Goal: Task Accomplishment & Management: Manage account settings

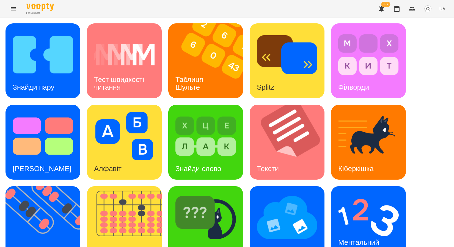
click at [9, 6] on button "Menu" at bounding box center [13, 8] width 13 height 13
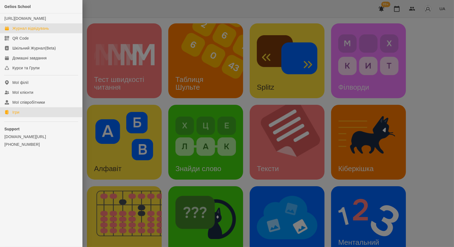
click at [34, 31] on div "Журнал відвідувань" at bounding box center [30, 29] width 37 height 6
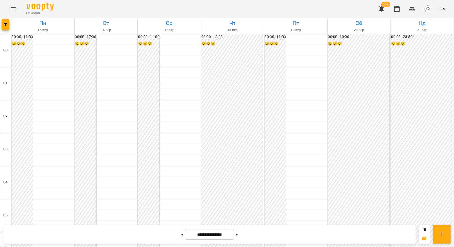
scroll to position [428, 0]
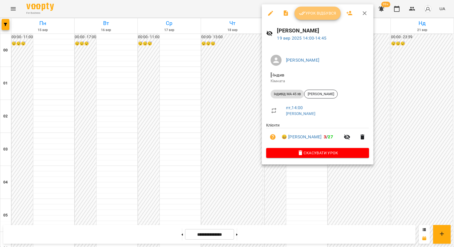
click at [316, 13] on span "Урок відбувся" at bounding box center [317, 13] width 37 height 7
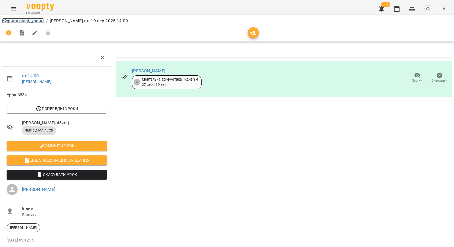
click at [31, 21] on link "Журнал відвідувань" at bounding box center [23, 20] width 42 height 5
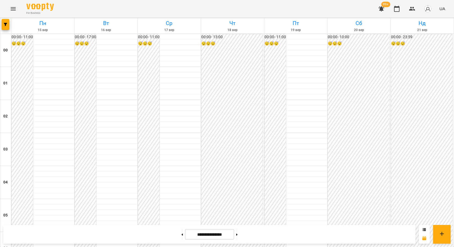
scroll to position [489, 0]
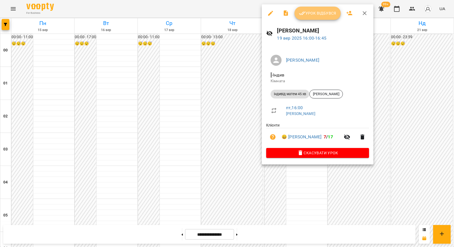
click at [310, 12] on span "Урок відбувся" at bounding box center [317, 13] width 37 height 7
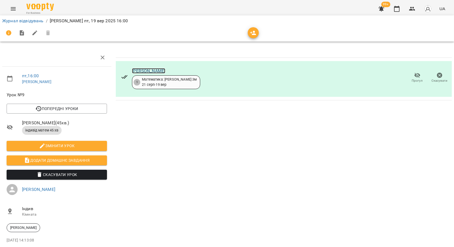
click at [143, 69] on link "[PERSON_NAME]" at bounding box center [148, 70] width 33 height 5
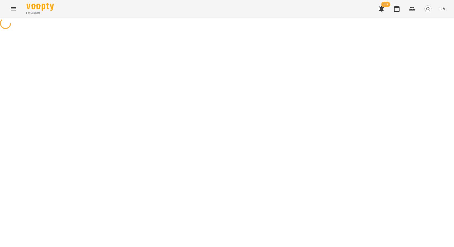
click at [12, 9] on icon "Menu" at bounding box center [13, 8] width 5 height 3
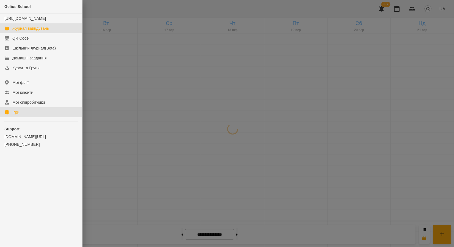
click at [13, 115] on div "Ігри" at bounding box center [15, 112] width 7 height 6
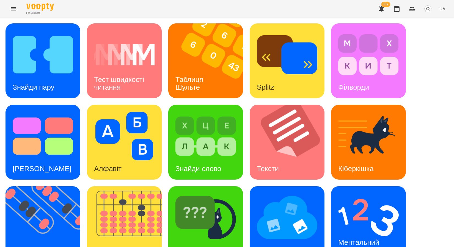
scroll to position [101, 0]
click at [39, 186] on img at bounding box center [47, 223] width 82 height 75
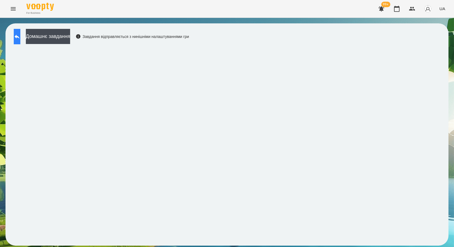
click at [20, 37] on button at bounding box center [17, 36] width 7 height 15
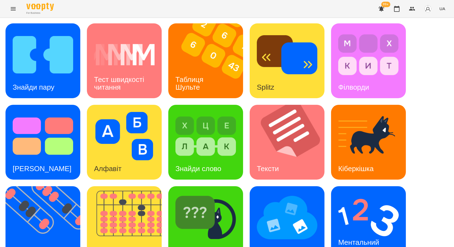
scroll to position [101, 0]
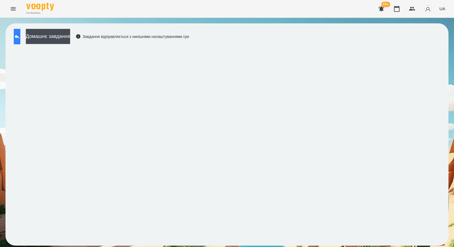
click at [20, 37] on icon at bounding box center [17, 37] width 5 height 4
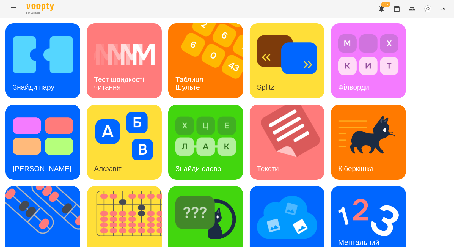
scroll to position [101, 0]
click at [292, 193] on img at bounding box center [287, 217] width 61 height 48
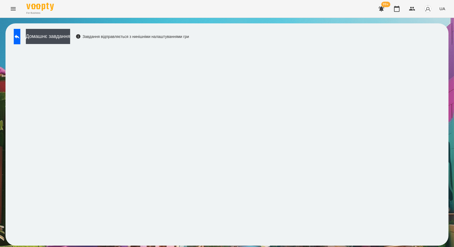
click at [255, 5] on div "For Business 99+ UA" at bounding box center [227, 9] width 454 height 18
click at [19, 38] on icon at bounding box center [17, 36] width 7 height 7
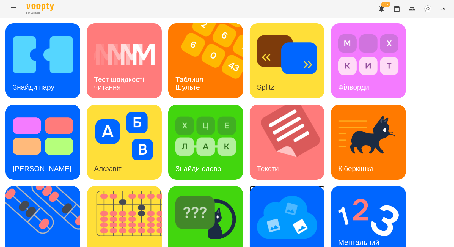
click at [297, 201] on img at bounding box center [287, 217] width 61 height 48
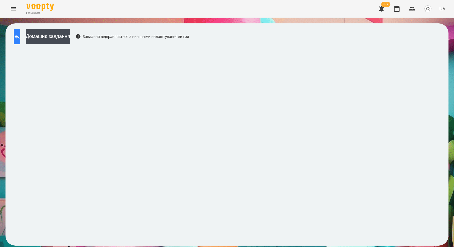
click at [16, 31] on button at bounding box center [17, 36] width 7 height 15
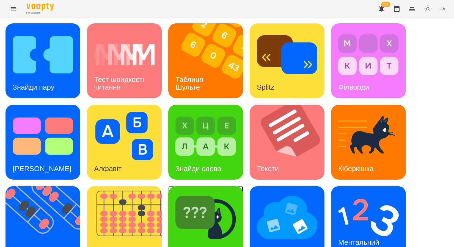
click at [205, 207] on img at bounding box center [205, 217] width 61 height 48
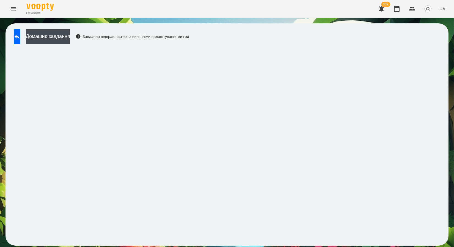
click at [13, 36] on div "Домашнє завдання Завдання відправляється з нинішніми налаштуваннями гри" at bounding box center [100, 38] width 178 height 18
click at [20, 35] on button at bounding box center [17, 36] width 7 height 15
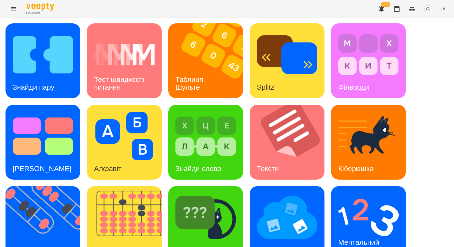
scroll to position [101, 0]
click at [361, 193] on img at bounding box center [368, 217] width 61 height 48
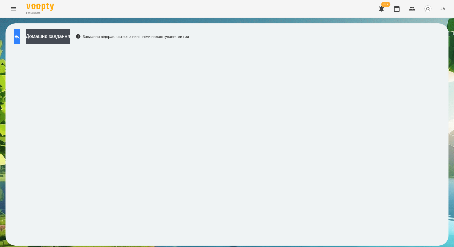
click at [20, 36] on button at bounding box center [17, 36] width 7 height 15
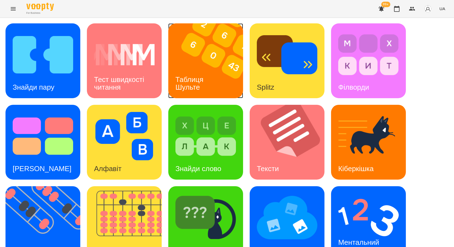
click at [200, 68] on img at bounding box center [209, 60] width 82 height 75
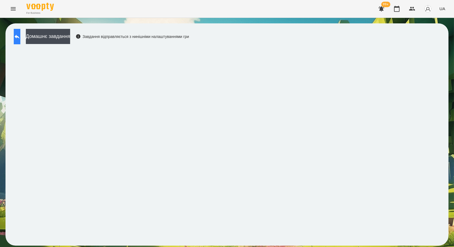
click at [20, 41] on button at bounding box center [17, 36] width 7 height 15
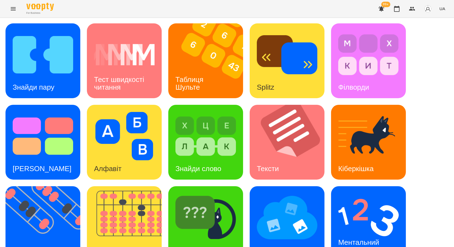
scroll to position [101, 0]
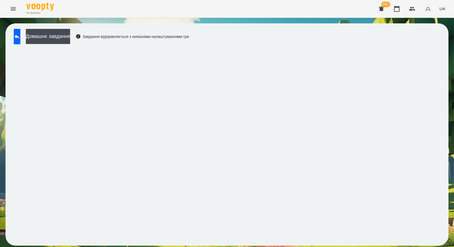
click at [12, 7] on icon "Menu" at bounding box center [13, 9] width 7 height 7
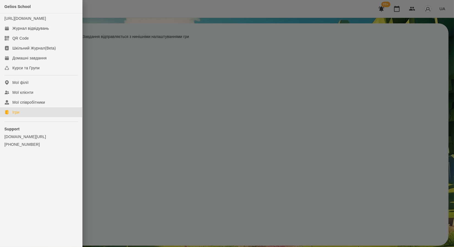
click at [26, 116] on link "Ігри" at bounding box center [41, 112] width 82 height 10
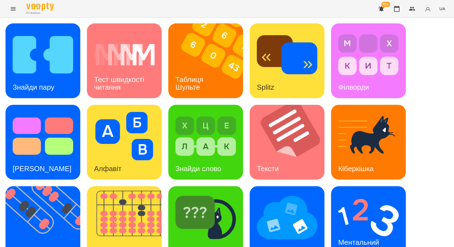
scroll to position [101, 0]
click at [15, 12] on icon "Menu" at bounding box center [13, 9] width 7 height 7
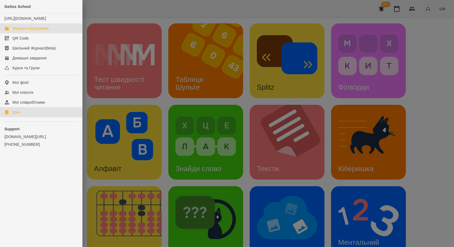
click at [28, 31] on div "Журнал відвідувань" at bounding box center [30, 29] width 37 height 6
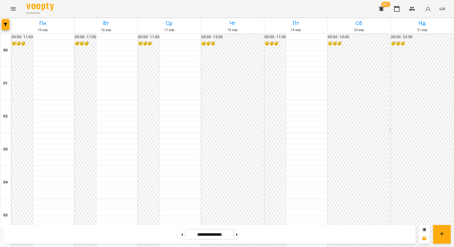
scroll to position [458, 0]
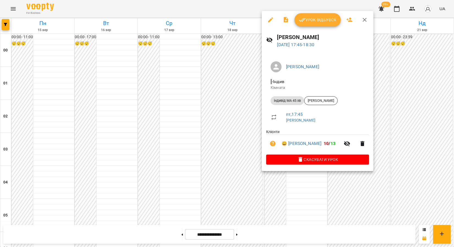
click at [12, 9] on div at bounding box center [227, 123] width 454 height 247
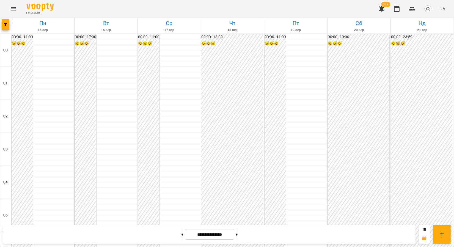
click at [12, 9] on icon "Menu" at bounding box center [13, 9] width 7 height 7
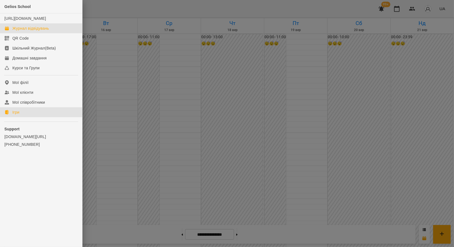
click at [30, 117] on link "Ігри" at bounding box center [41, 112] width 82 height 10
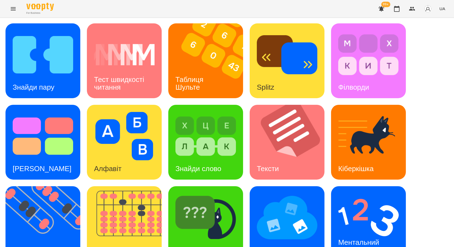
scroll to position [101, 0]
click at [290, 193] on img at bounding box center [287, 217] width 61 height 48
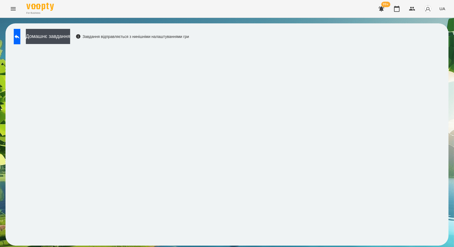
click at [274, 32] on div "Домашнє завдання Завдання відправляється з нинішніми налаштуваннями гри" at bounding box center [227, 134] width 443 height 222
click at [20, 36] on icon at bounding box center [17, 37] width 5 height 4
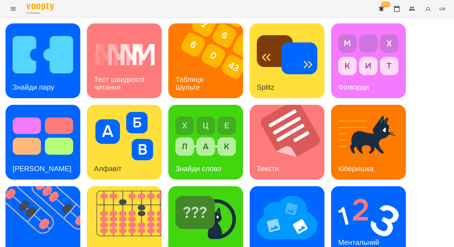
scroll to position [101, 0]
click at [391, 193] on img at bounding box center [368, 217] width 61 height 48
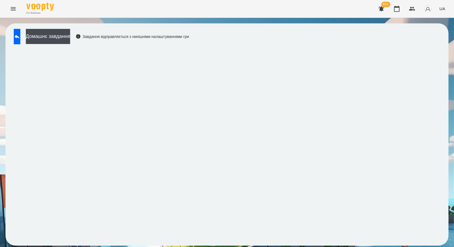
click at [15, 8] on icon "Menu" at bounding box center [13, 9] width 7 height 7
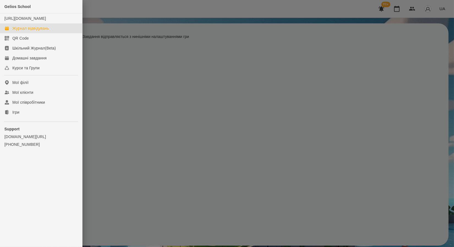
click at [15, 31] on div "Журнал відвідувань" at bounding box center [30, 29] width 37 height 6
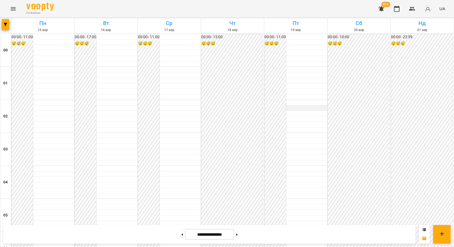
scroll to position [519, 0]
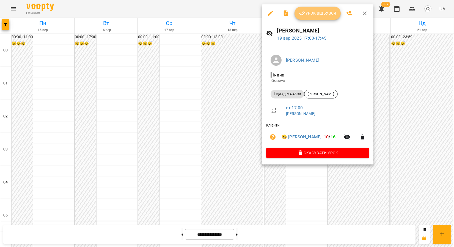
click at [327, 19] on button "Урок відбувся" at bounding box center [318, 13] width 46 height 13
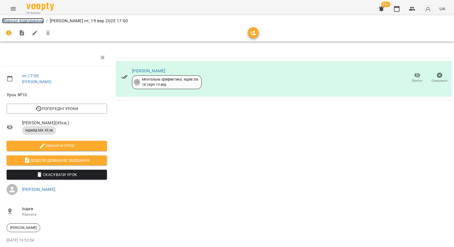
click at [9, 20] on link "Журнал відвідувань" at bounding box center [23, 20] width 42 height 5
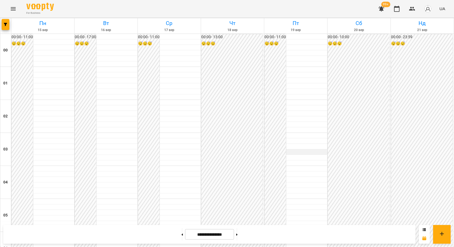
scroll to position [519, 0]
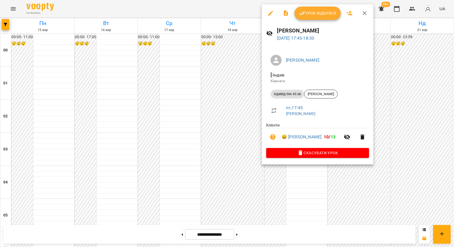
click at [314, 10] on span "Урок відбувся" at bounding box center [317, 13] width 37 height 7
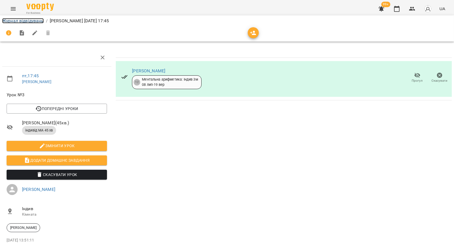
click at [37, 20] on link "Журнал відвідувань" at bounding box center [23, 20] width 42 height 5
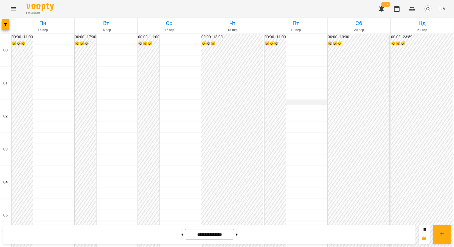
scroll to position [581, 0]
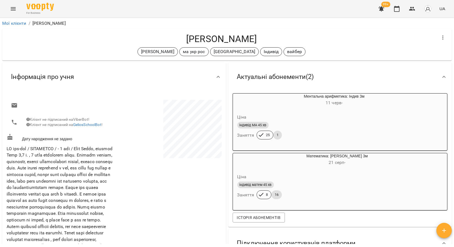
click at [17, 11] on div "For Business 99+ UA" at bounding box center [227, 9] width 454 height 18
click at [17, 11] on button "Menu" at bounding box center [13, 8] width 13 height 13
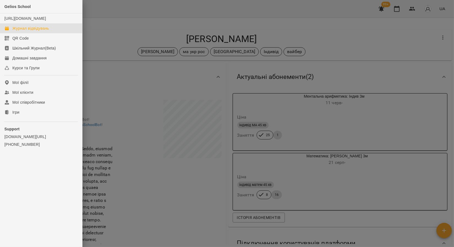
click at [23, 33] on link "Журнал відвідувань" at bounding box center [41, 28] width 82 height 10
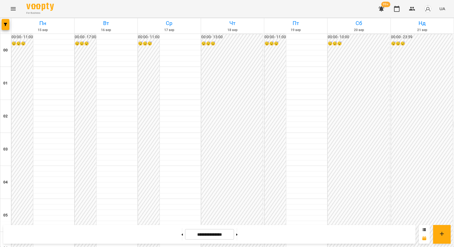
scroll to position [428, 0]
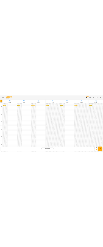
scroll to position [519, 0]
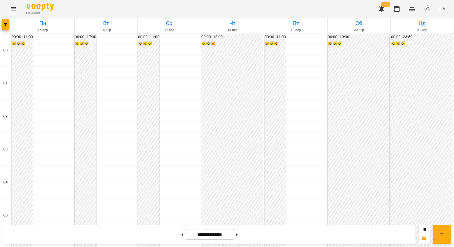
click at [10, 6] on icon "Menu" at bounding box center [13, 9] width 7 height 7
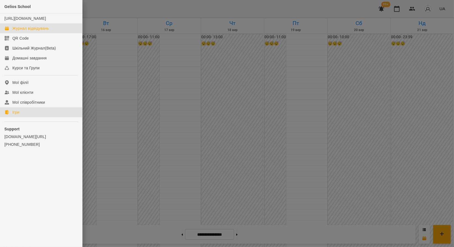
click at [30, 117] on link "Ігри" at bounding box center [41, 112] width 82 height 10
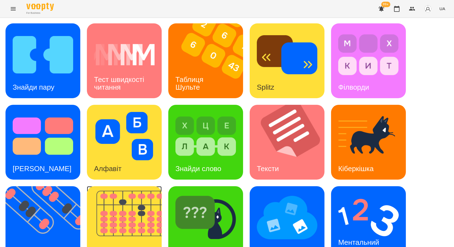
click at [136, 219] on img at bounding box center [128, 223] width 82 height 75
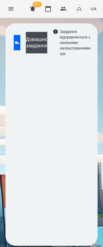
scroll to position [3, 0]
